Goal: Communication & Community: Answer question/provide support

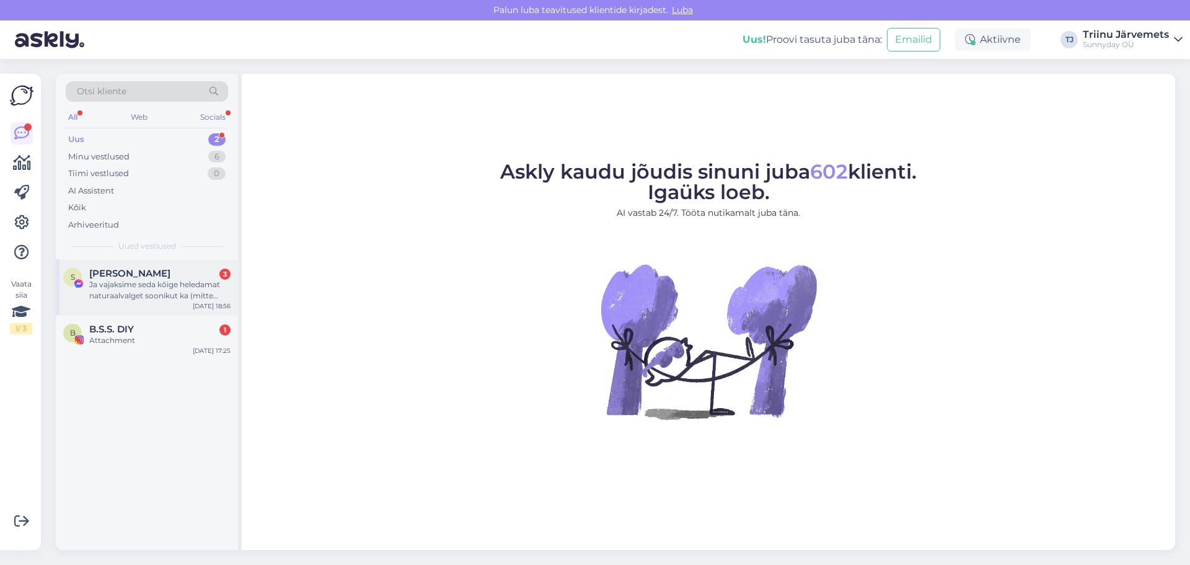
click at [173, 293] on div "Ja vajaksime seda kõige heledamat naturaalvalget soonikut ka (mitte kriitvalget…" at bounding box center [159, 290] width 141 height 22
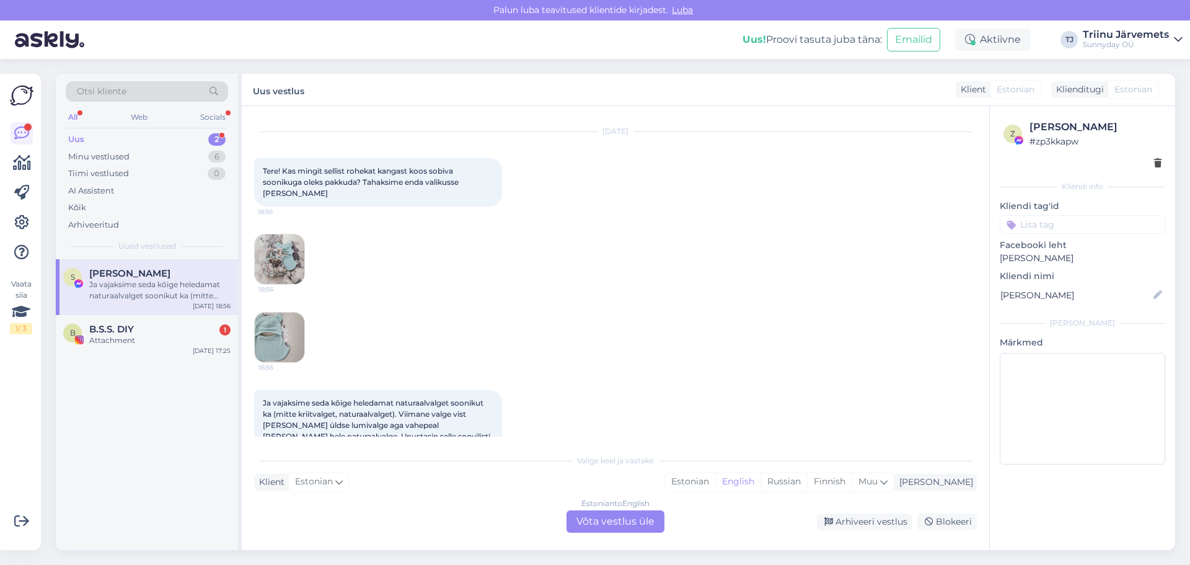
scroll to position [6220, 0]
click at [150, 355] on div "B B.S.S. DIY 1 Attachment [DATE] 17:25" at bounding box center [147, 337] width 182 height 45
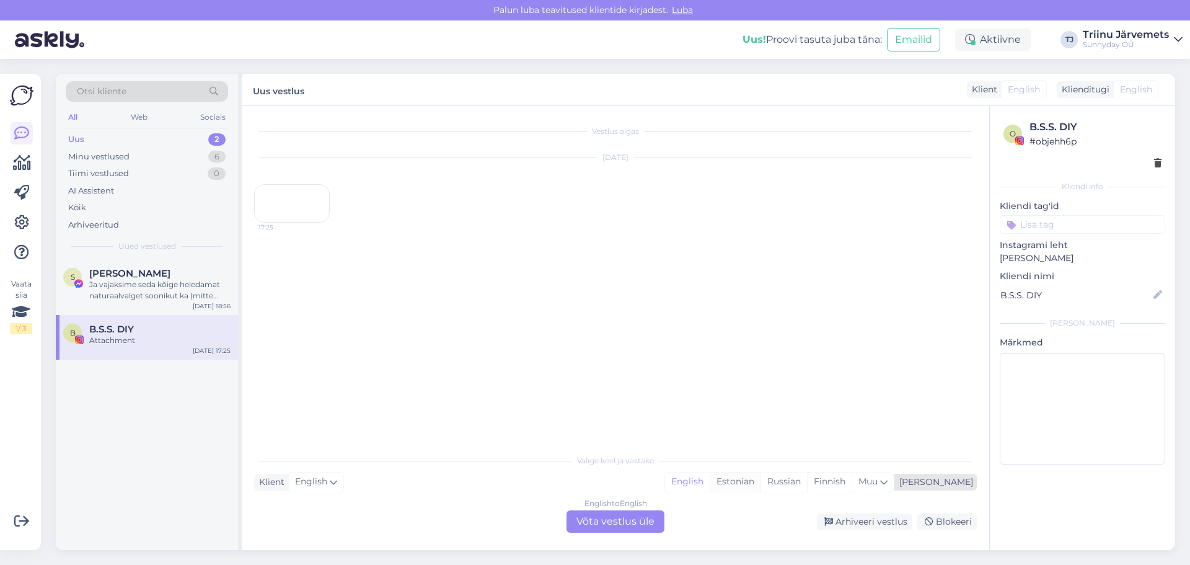
click at [760, 483] on div "Estonian" at bounding box center [735, 481] width 51 height 19
click at [644, 514] on div "English to Estonian Võta vestlus üle" at bounding box center [615, 521] width 98 height 22
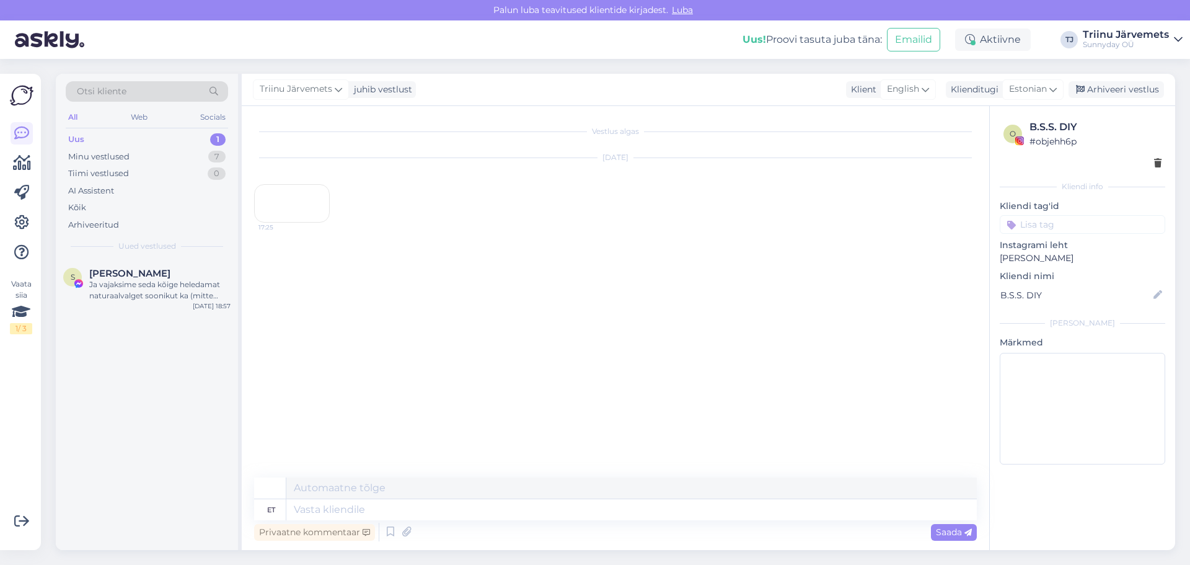
click at [303, 223] on div "17:25" at bounding box center [292, 203] width 76 height 38
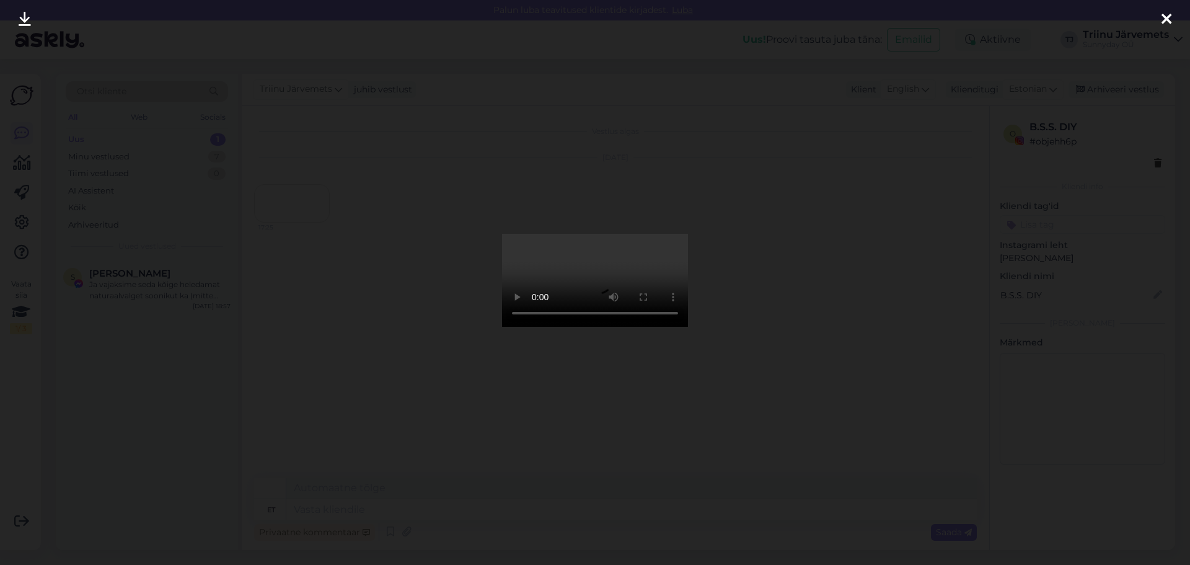
click at [1170, 20] on icon at bounding box center [1166, 20] width 10 height 16
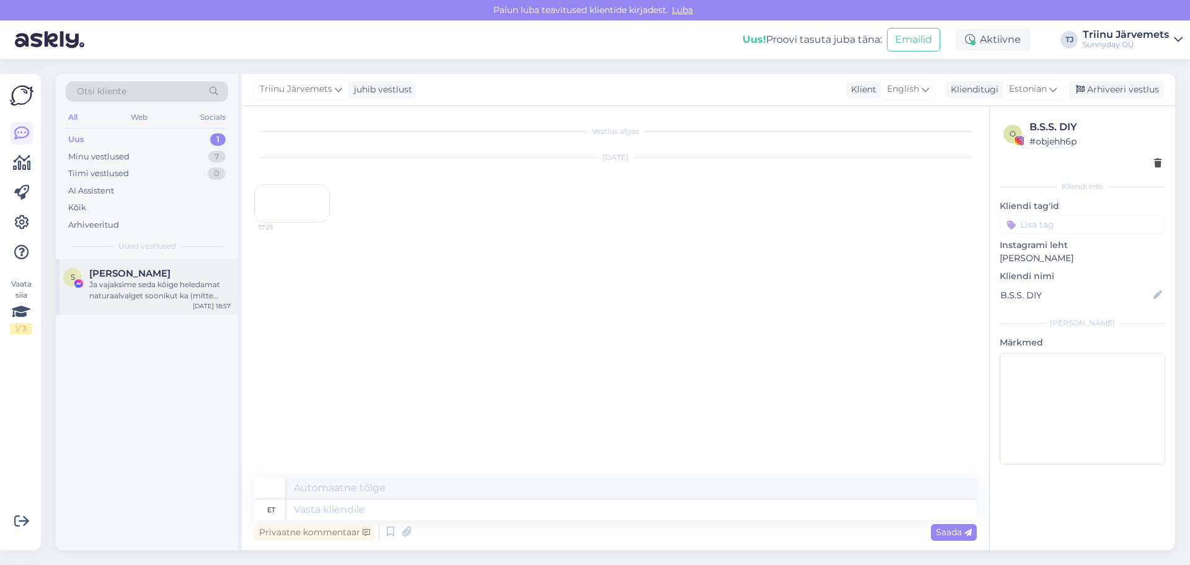
click at [130, 288] on div "Ja vajaksime seda kõige heledamat naturaalvalget soonikut ka (mitte kriitvalget…" at bounding box center [159, 290] width 141 height 22
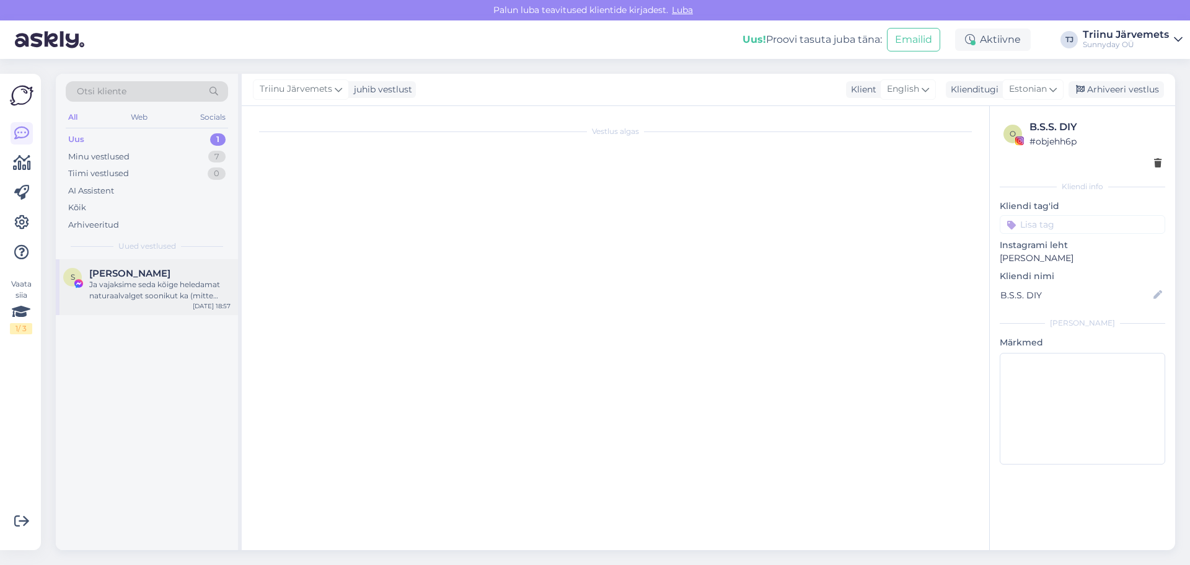
scroll to position [6220, 0]
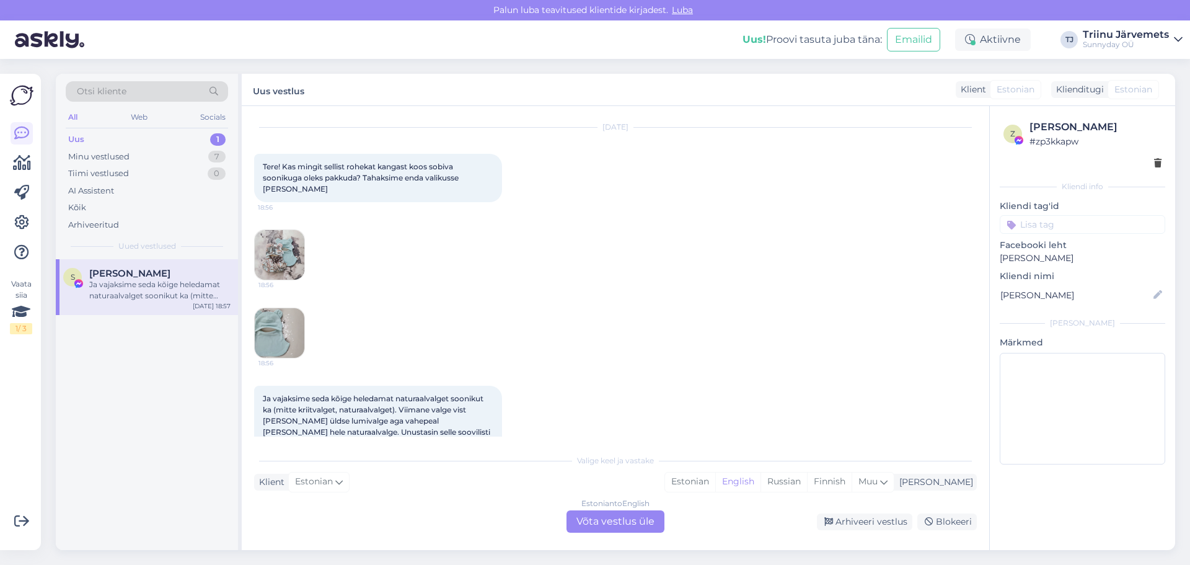
click at [281, 247] on img at bounding box center [280, 255] width 50 height 50
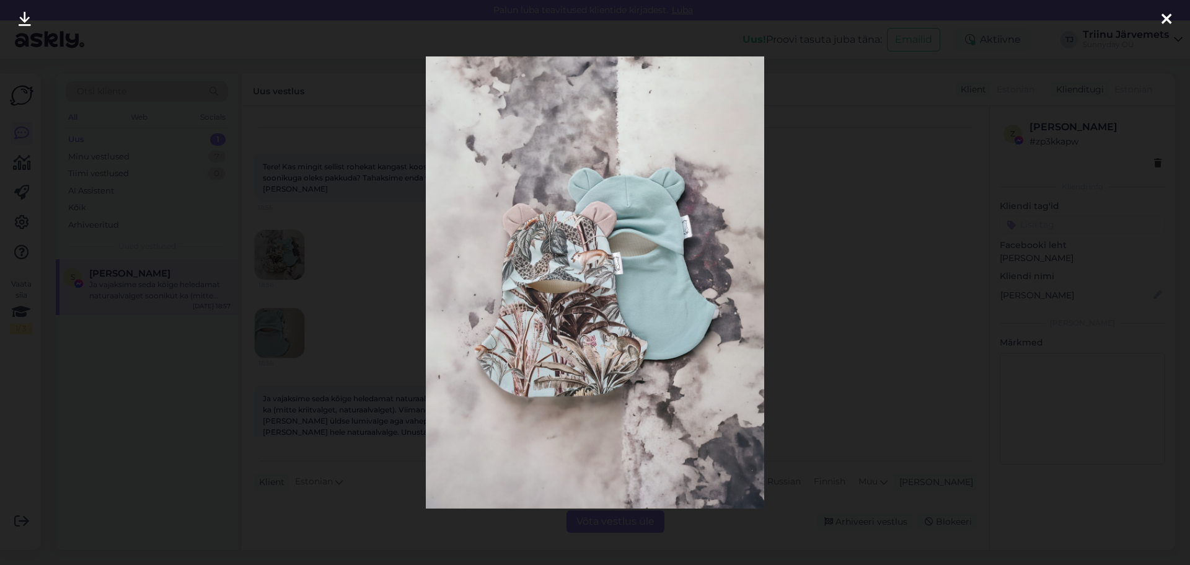
click at [1166, 20] on icon at bounding box center [1166, 20] width 10 height 16
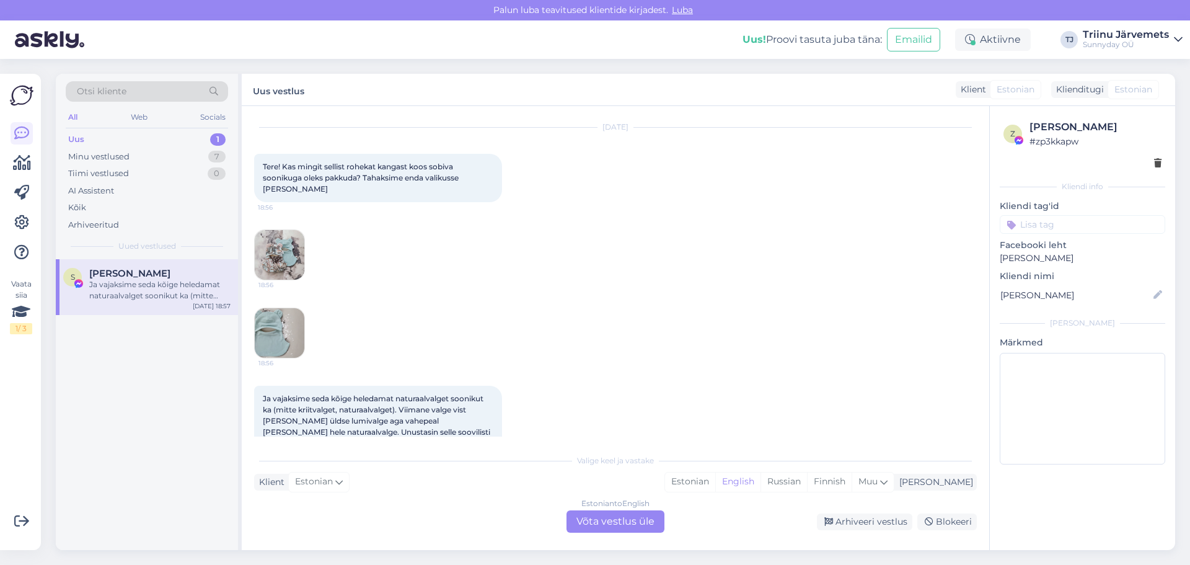
click at [289, 308] on img at bounding box center [280, 333] width 50 height 50
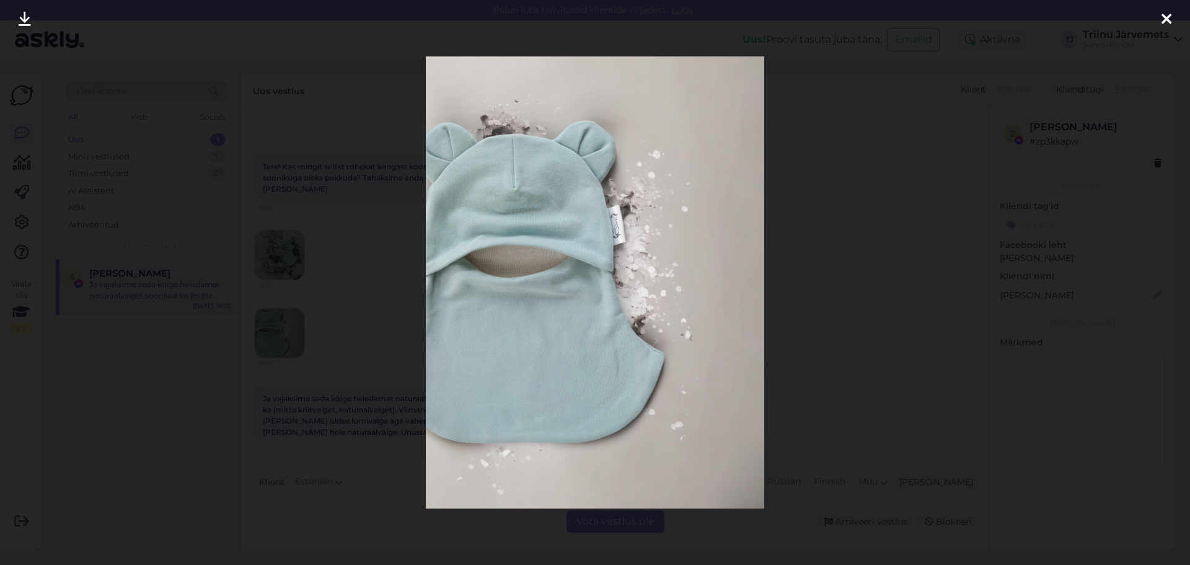
click at [1163, 20] on icon at bounding box center [1166, 20] width 10 height 16
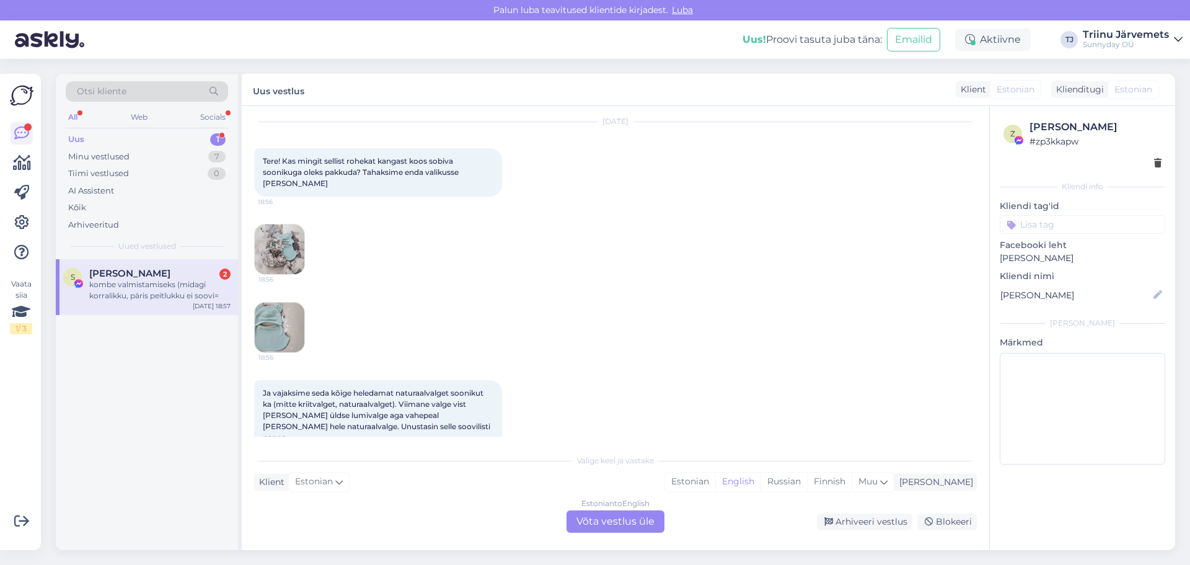
scroll to position [6225, 0]
